Goal: Information Seeking & Learning: Learn about a topic

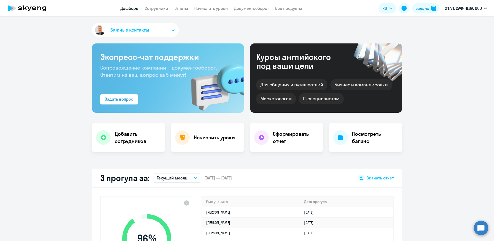
select select "30"
click at [155, 6] on link "Сотрудники" at bounding box center [157, 8] width 24 height 5
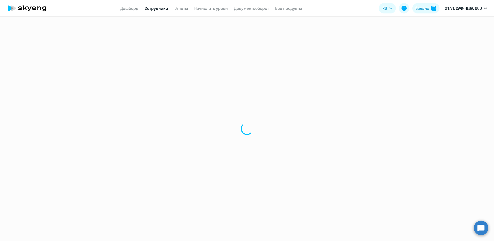
select select "30"
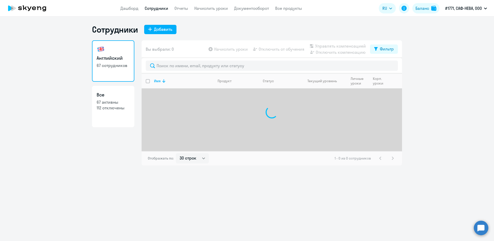
click at [108, 107] on p "112 отключены" at bounding box center [113, 108] width 33 height 6
select select "30"
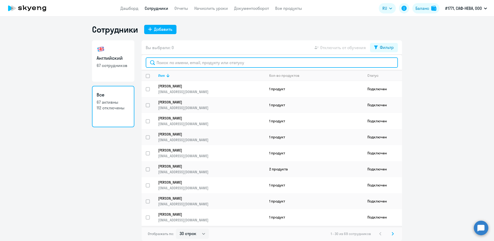
click at [189, 64] on input "text" at bounding box center [272, 62] width 252 height 10
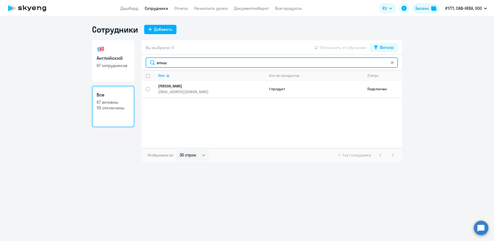
type input "альш"
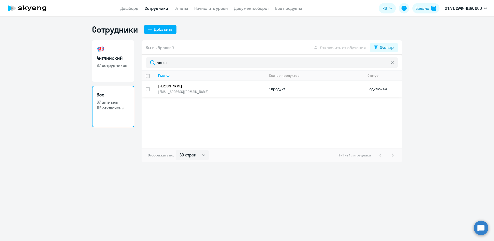
click at [174, 86] on p "[PERSON_NAME]" at bounding box center [208, 86] width 100 height 5
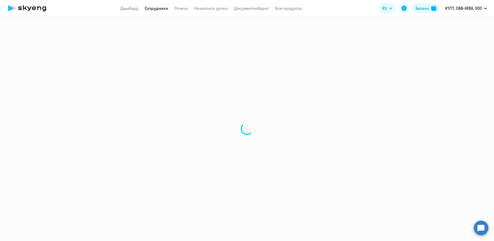
select select "english"
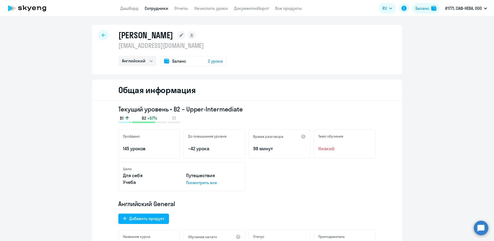
click at [102, 36] on icon at bounding box center [103, 34] width 3 height 3
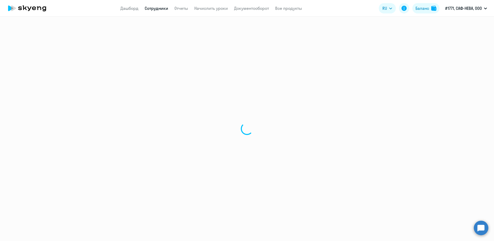
select select "30"
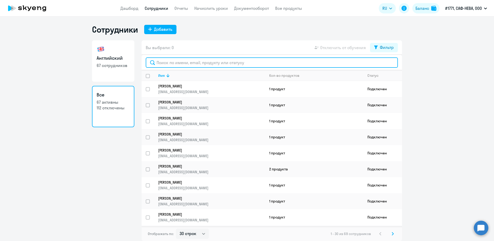
click at [165, 62] on input "text" at bounding box center [272, 62] width 252 height 10
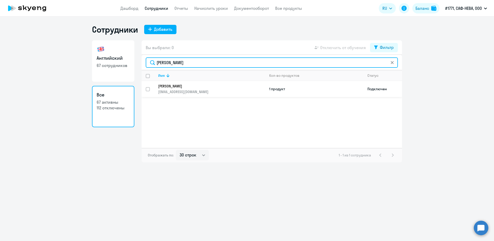
type input "[PERSON_NAME]"
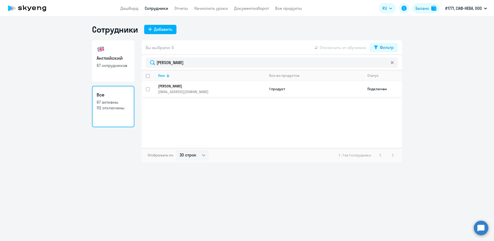
click at [194, 85] on p "[PERSON_NAME]" at bounding box center [208, 86] width 100 height 5
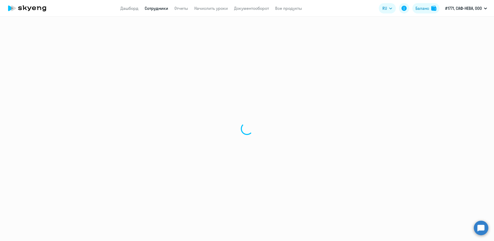
select select "english"
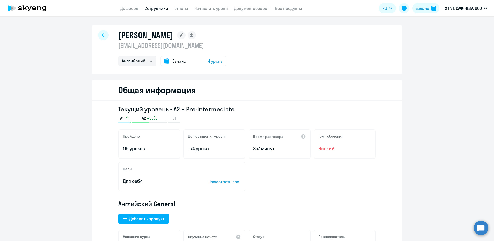
click at [103, 32] on div at bounding box center [103, 35] width 10 height 10
select select "30"
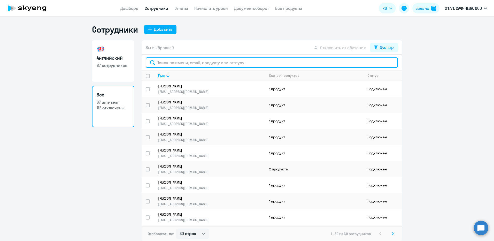
click at [167, 62] on input "text" at bounding box center [272, 62] width 252 height 10
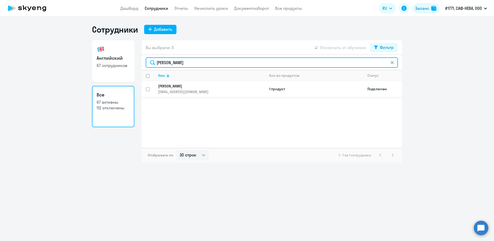
type input "[PERSON_NAME]"
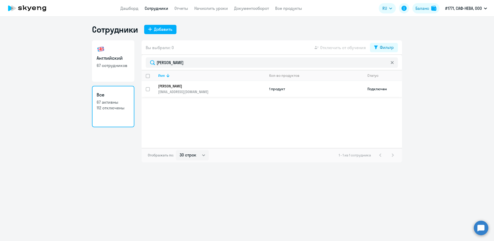
click at [180, 86] on p "[PERSON_NAME]" at bounding box center [208, 86] width 100 height 5
select select "english"
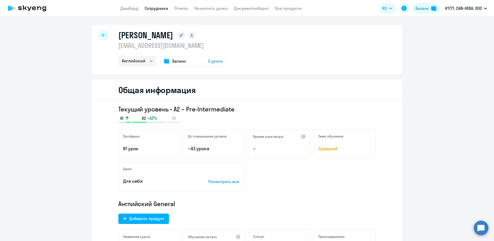
click at [102, 33] on icon at bounding box center [103, 35] width 3 height 4
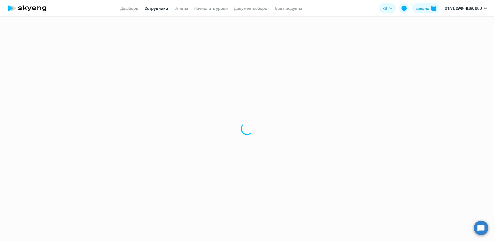
select select "30"
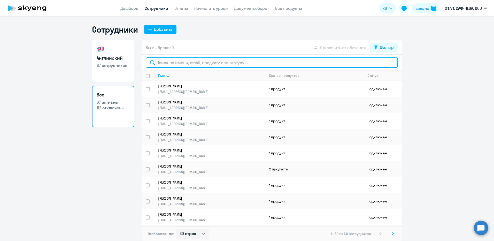
click at [174, 61] on input "text" at bounding box center [272, 62] width 252 height 10
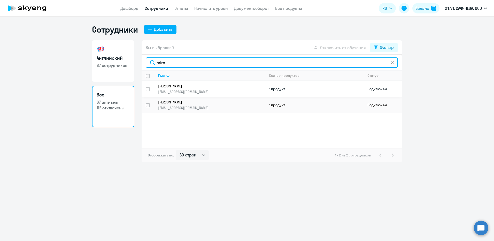
type input "miro"
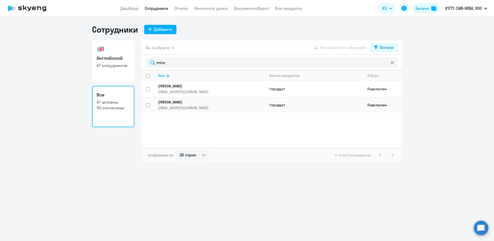
click at [181, 87] on p "[PERSON_NAME]" at bounding box center [208, 86] width 100 height 5
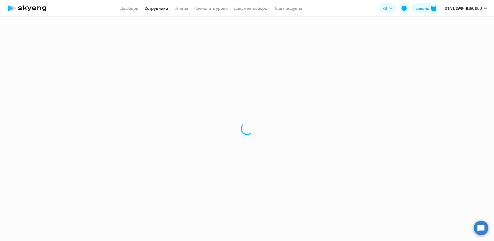
select select "english"
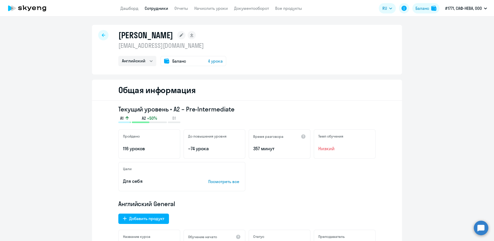
click at [102, 34] on icon at bounding box center [103, 35] width 3 height 4
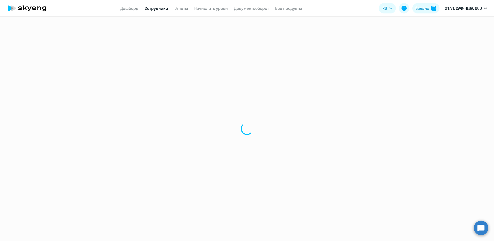
select select "30"
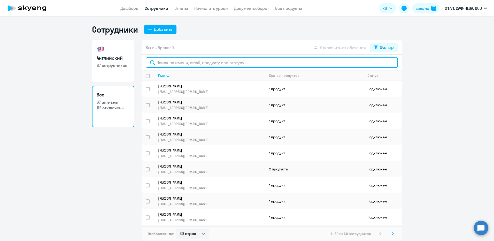
click at [181, 62] on input "text" at bounding box center [272, 62] width 252 height 10
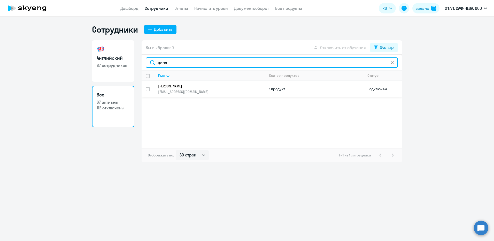
type input "щепа"
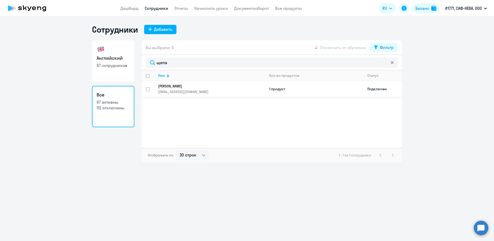
click at [186, 85] on p "[PERSON_NAME]" at bounding box center [208, 86] width 100 height 5
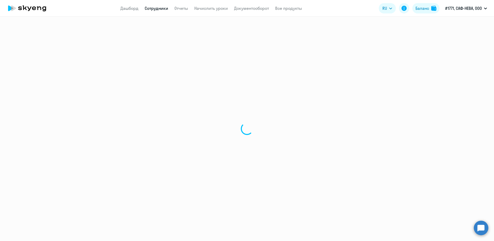
select select "english"
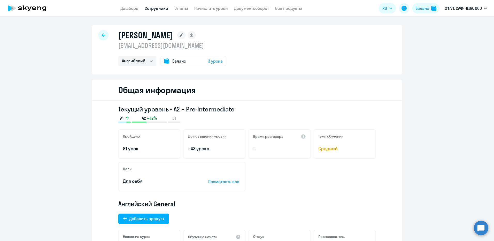
click at [102, 35] on icon at bounding box center [103, 34] width 3 height 3
select select "30"
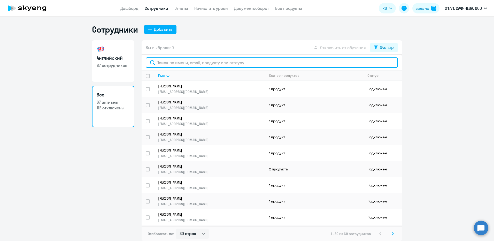
click at [172, 63] on input "text" at bounding box center [272, 62] width 252 height 10
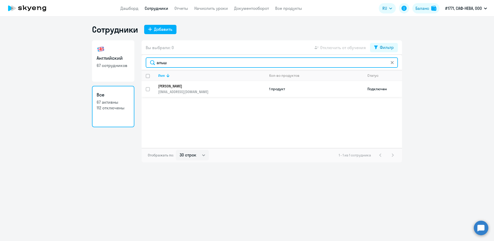
type input "альш"
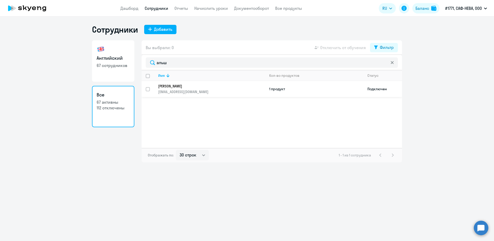
click at [192, 85] on p "[PERSON_NAME]" at bounding box center [208, 86] width 100 height 5
select select "english"
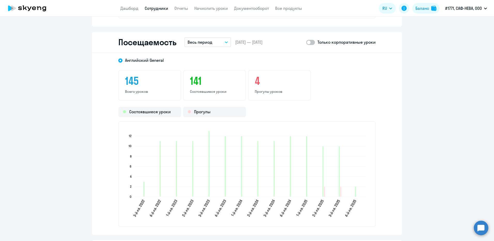
scroll to position [672, 0]
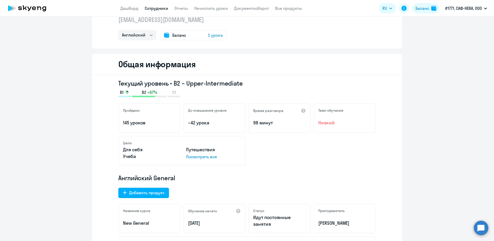
scroll to position [0, 0]
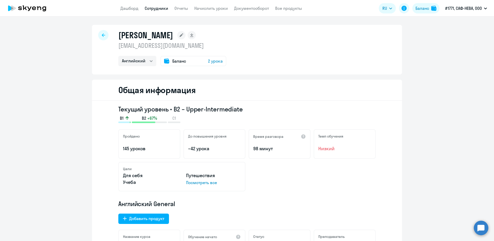
click at [99, 34] on div at bounding box center [103, 35] width 10 height 10
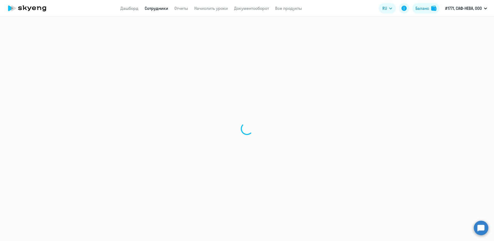
select select "30"
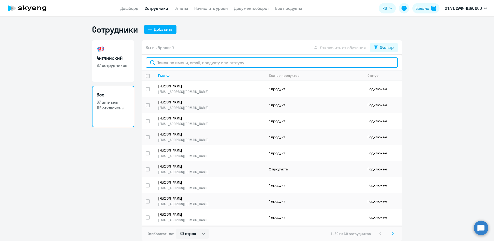
click at [181, 64] on input "text" at bounding box center [272, 62] width 252 height 10
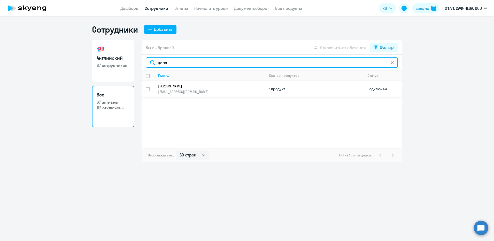
type input "щепа"
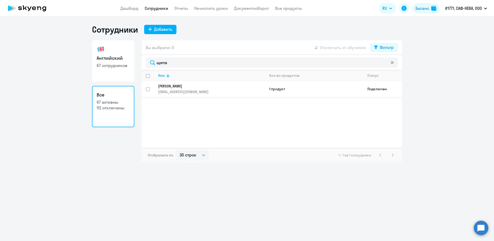
click at [182, 87] on p "[PERSON_NAME]" at bounding box center [208, 86] width 100 height 5
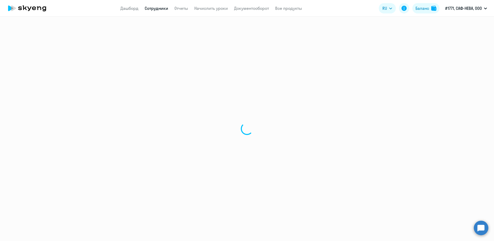
select select "english"
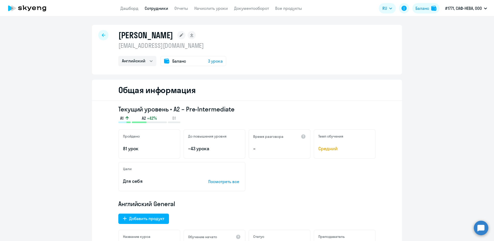
click at [102, 35] on icon at bounding box center [103, 35] width 3 height 4
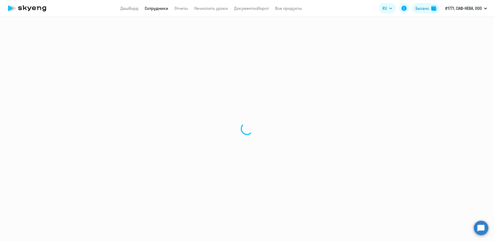
select select "30"
